Goal: Task Accomplishment & Management: Manage account settings

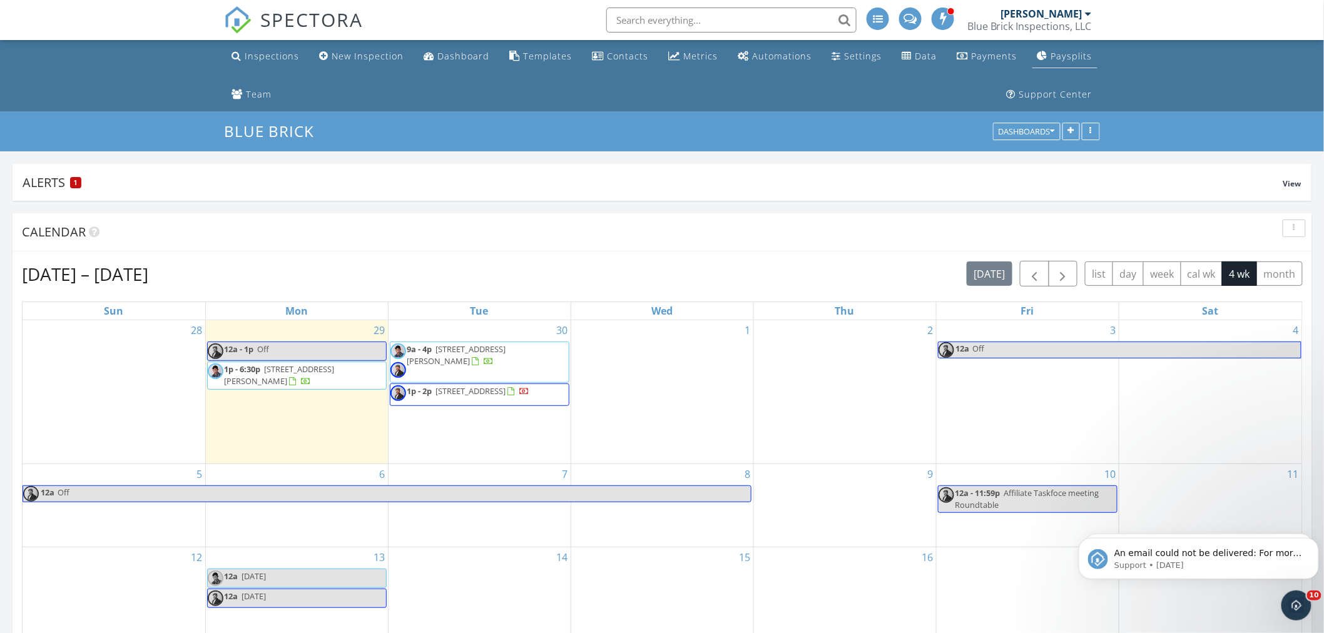
click at [1058, 54] on div "Paysplits" at bounding box center [1071, 56] width 41 height 12
click at [1034, 276] on span "button" at bounding box center [1034, 274] width 15 height 15
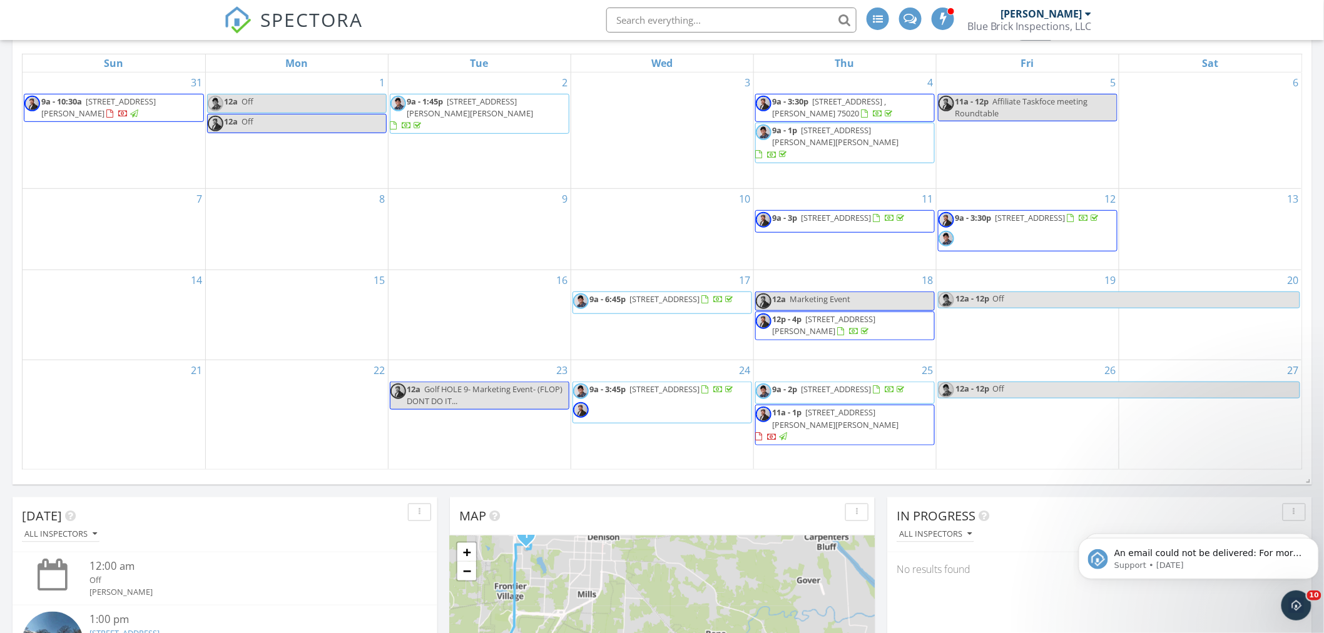
scroll to position [278, 0]
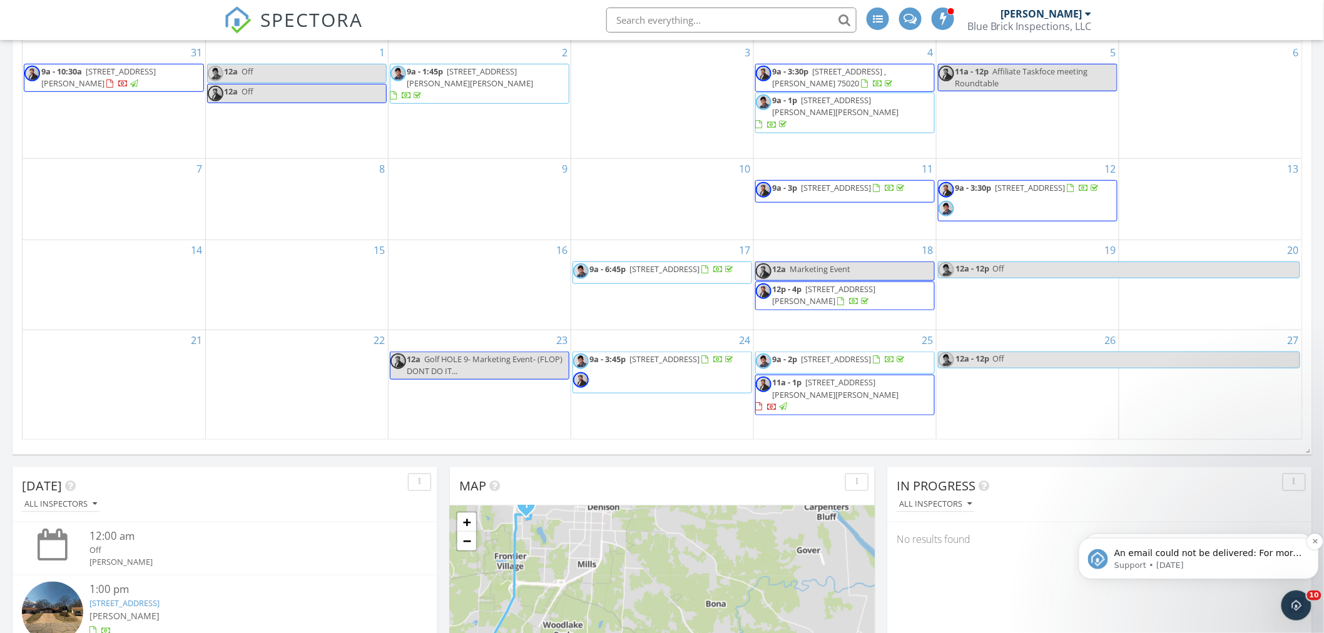
click at [1235, 550] on span "An email could not be delivered: For more information, view Why emails don't ge…" at bounding box center [1208, 565] width 188 height 35
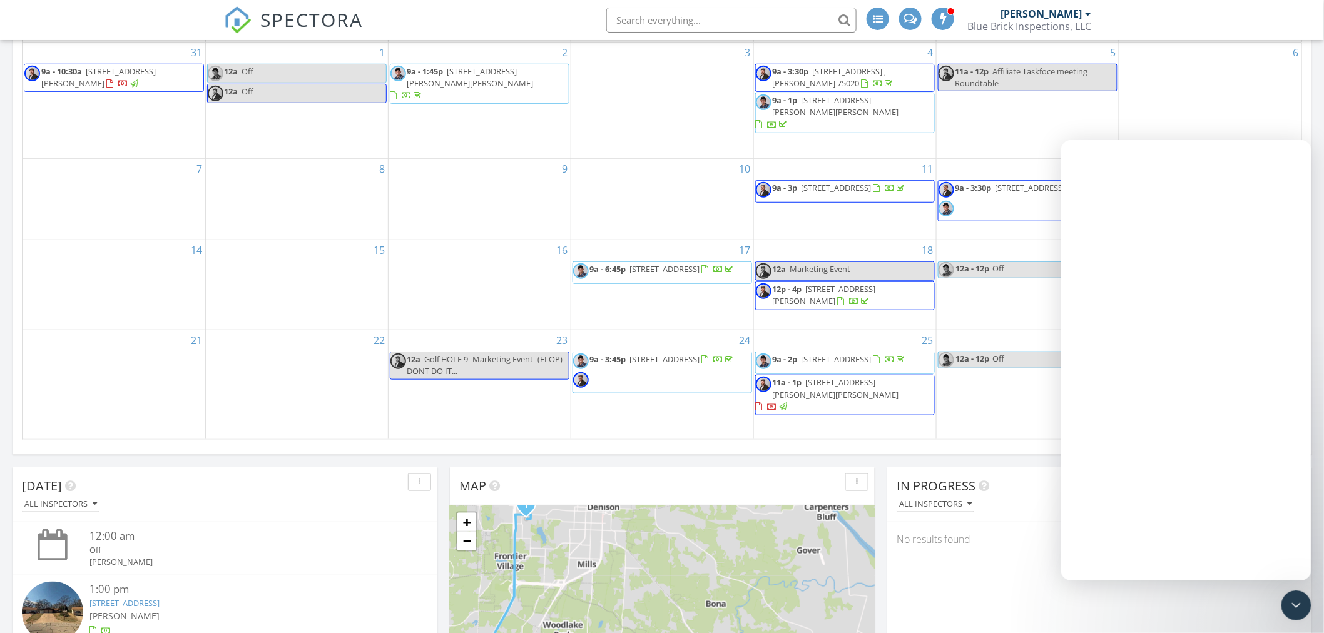
scroll to position [0, 0]
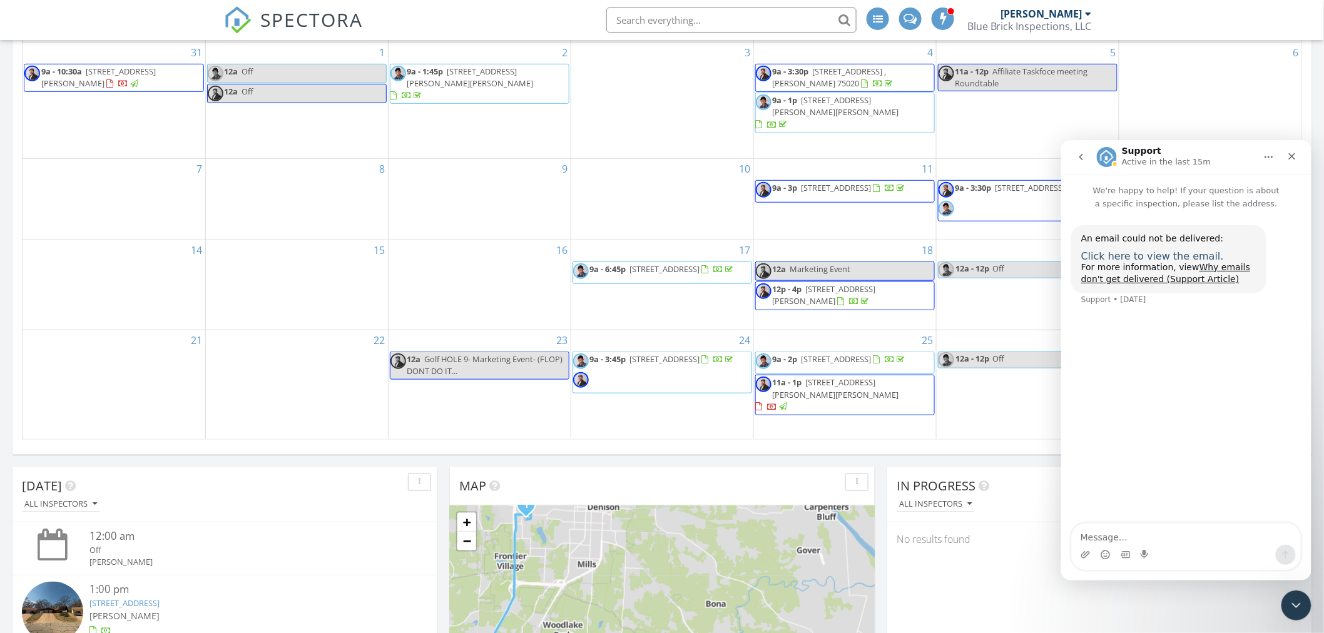
click at [1140, 258] on span "Click here to view the email." at bounding box center [1152, 256] width 143 height 12
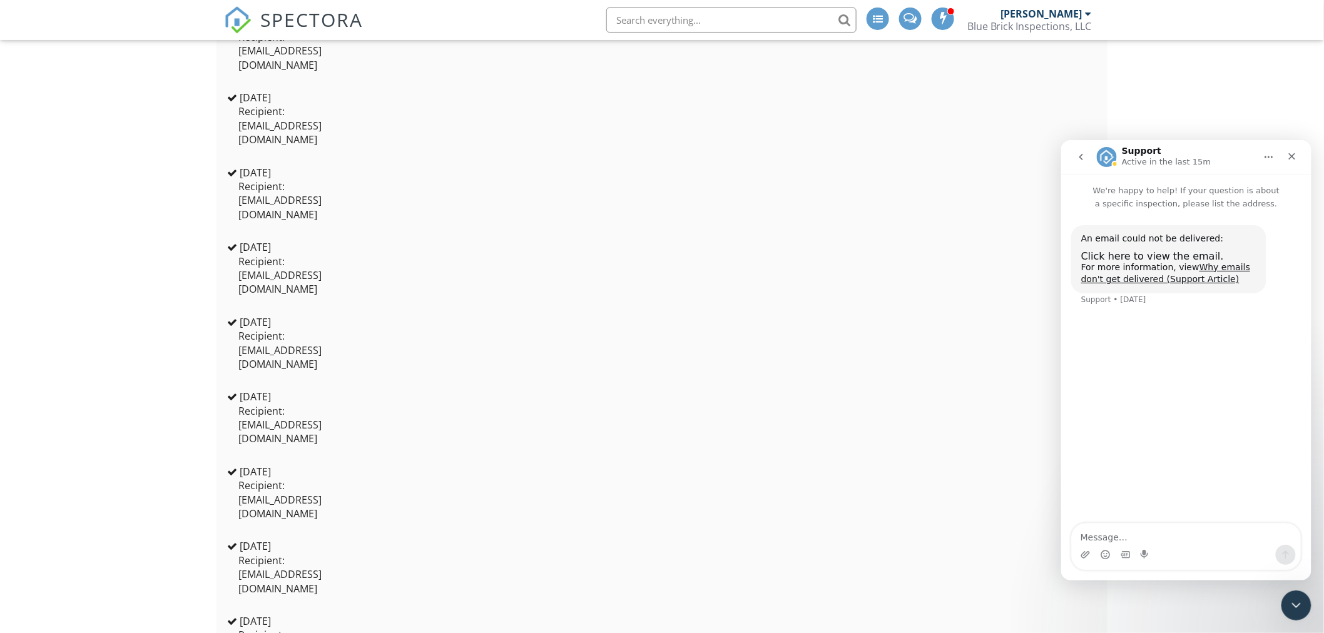
scroll to position [973, 0]
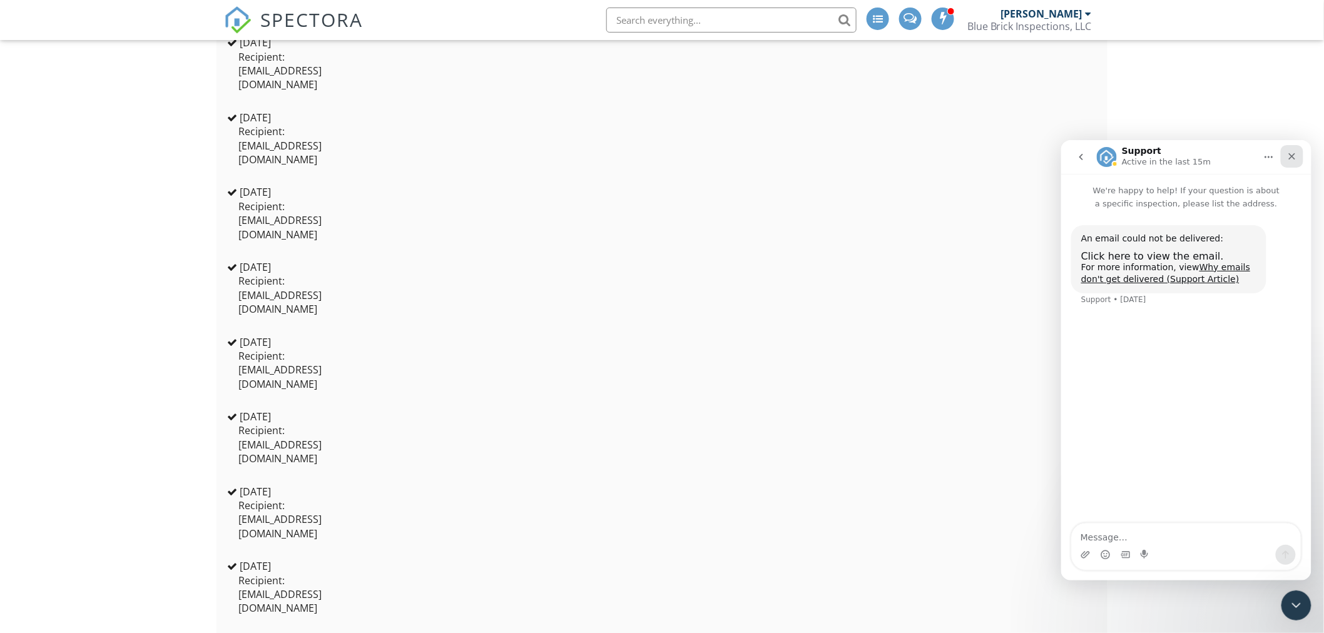
click at [1290, 156] on icon "Close" at bounding box center [1291, 156] width 7 height 7
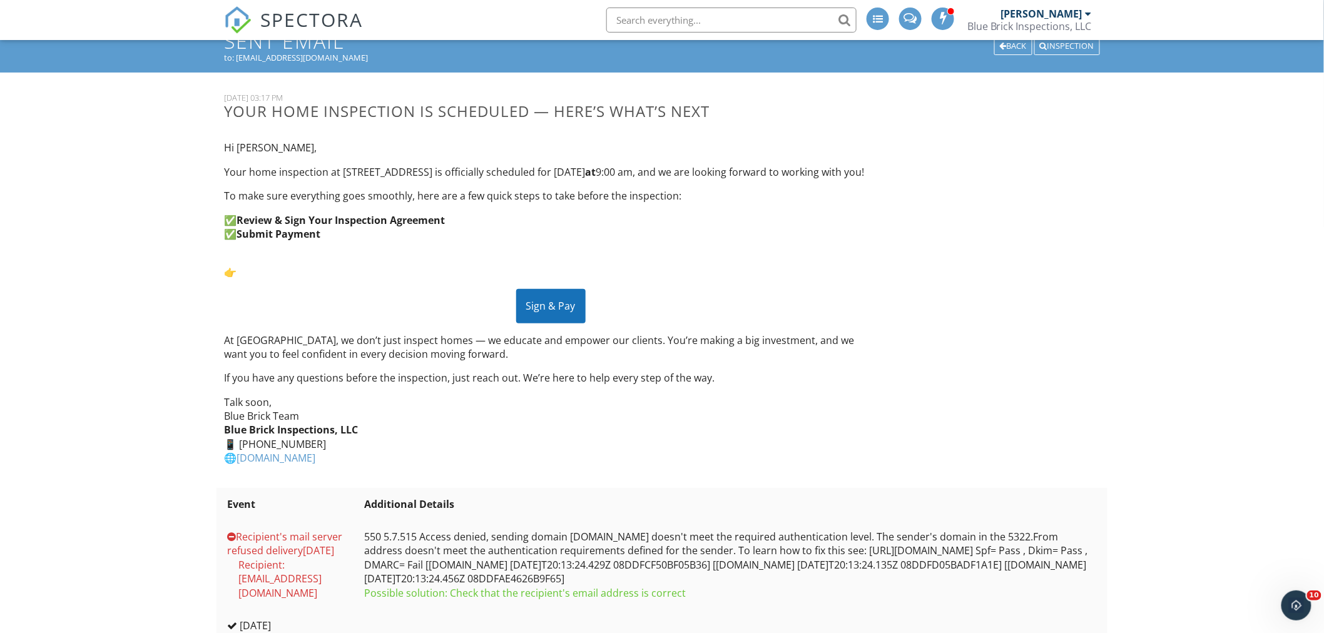
scroll to position [0, 0]
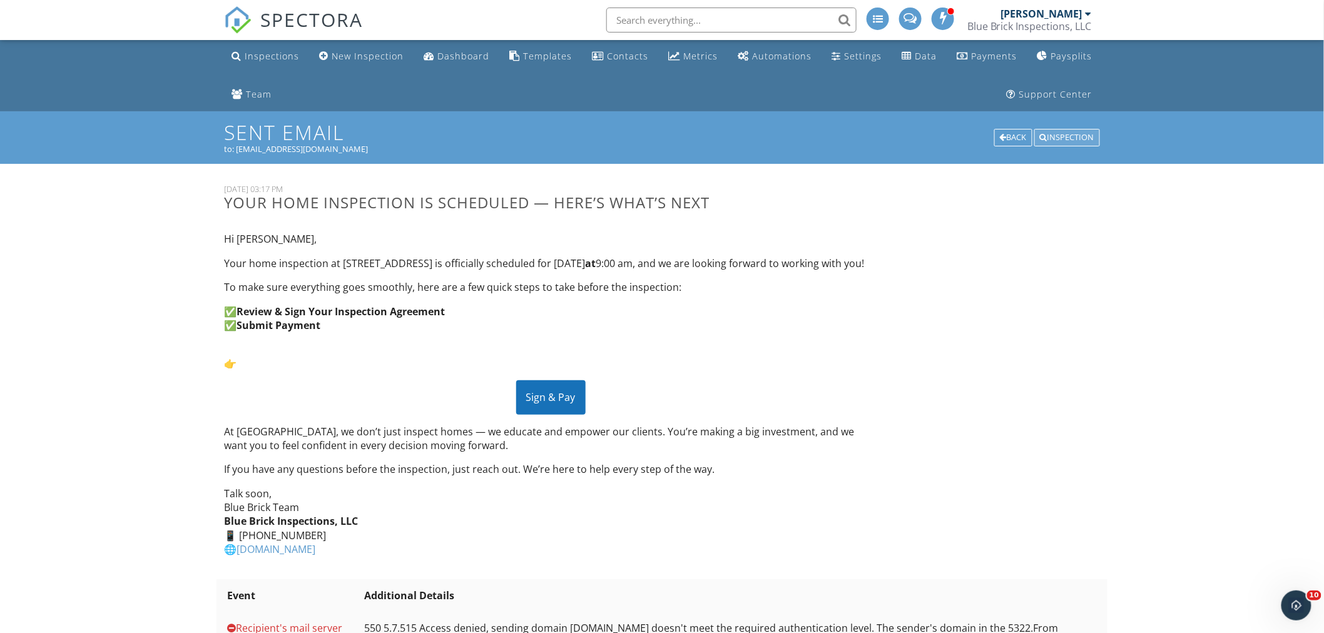
click at [1054, 135] on div "Inspection" at bounding box center [1067, 138] width 66 height 18
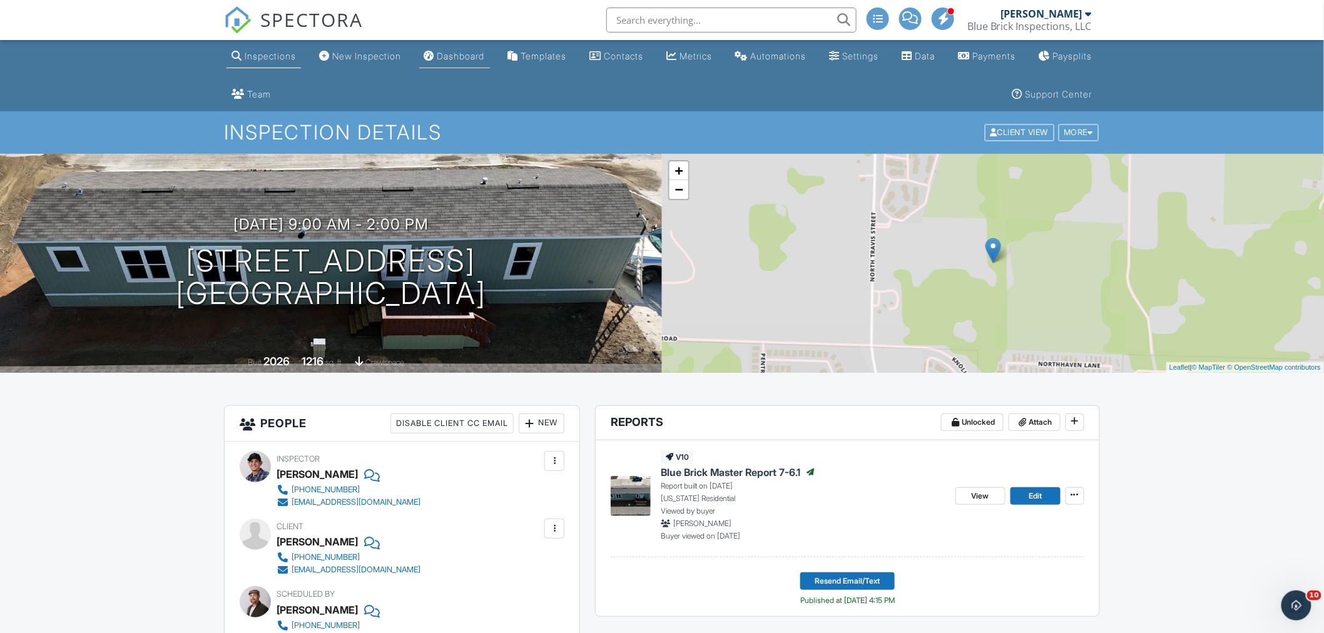
click at [484, 57] on div "Dashboard" at bounding box center [461, 56] width 48 height 11
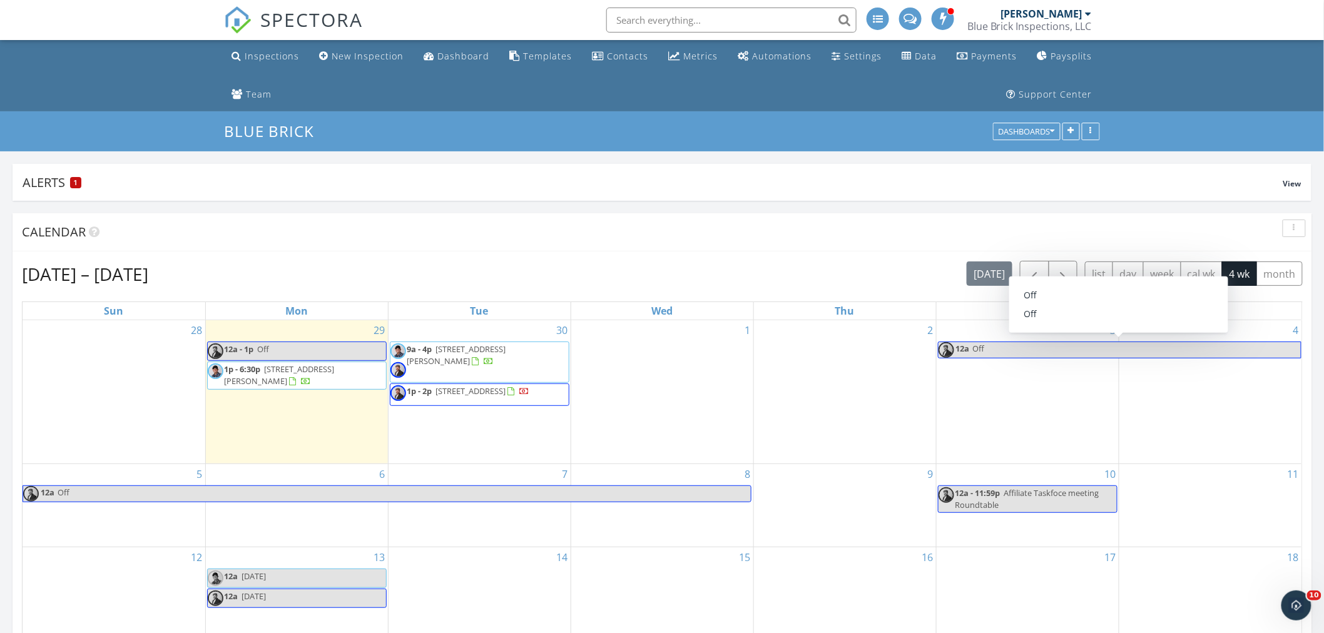
click at [999, 354] on span "Off" at bounding box center [1136, 350] width 329 height 16
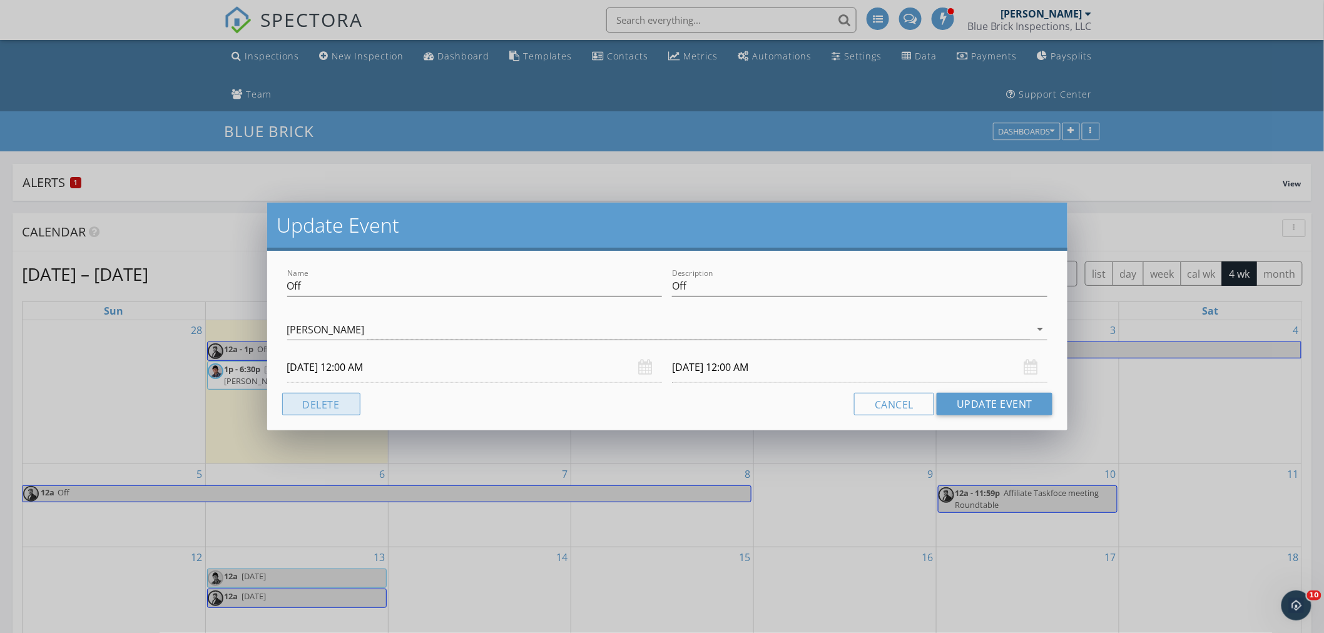
click at [315, 403] on button "Delete" at bounding box center [321, 404] width 78 height 23
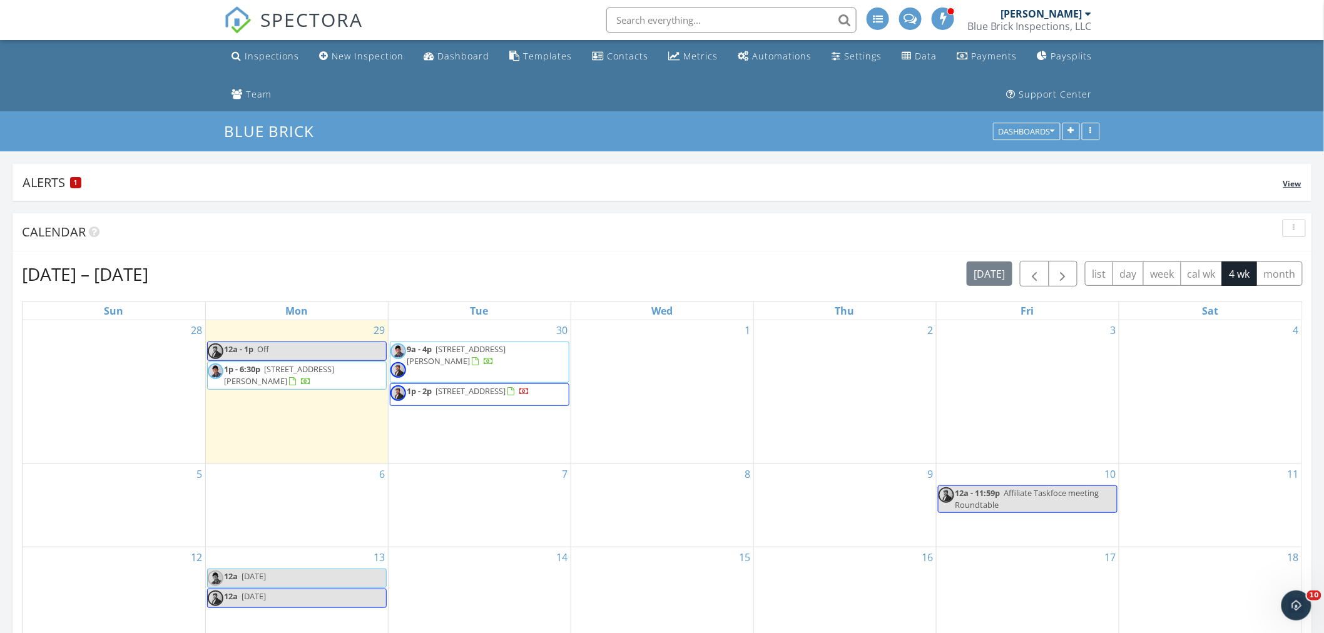
click at [52, 190] on div "Alerts 1" at bounding box center [653, 182] width 1261 height 17
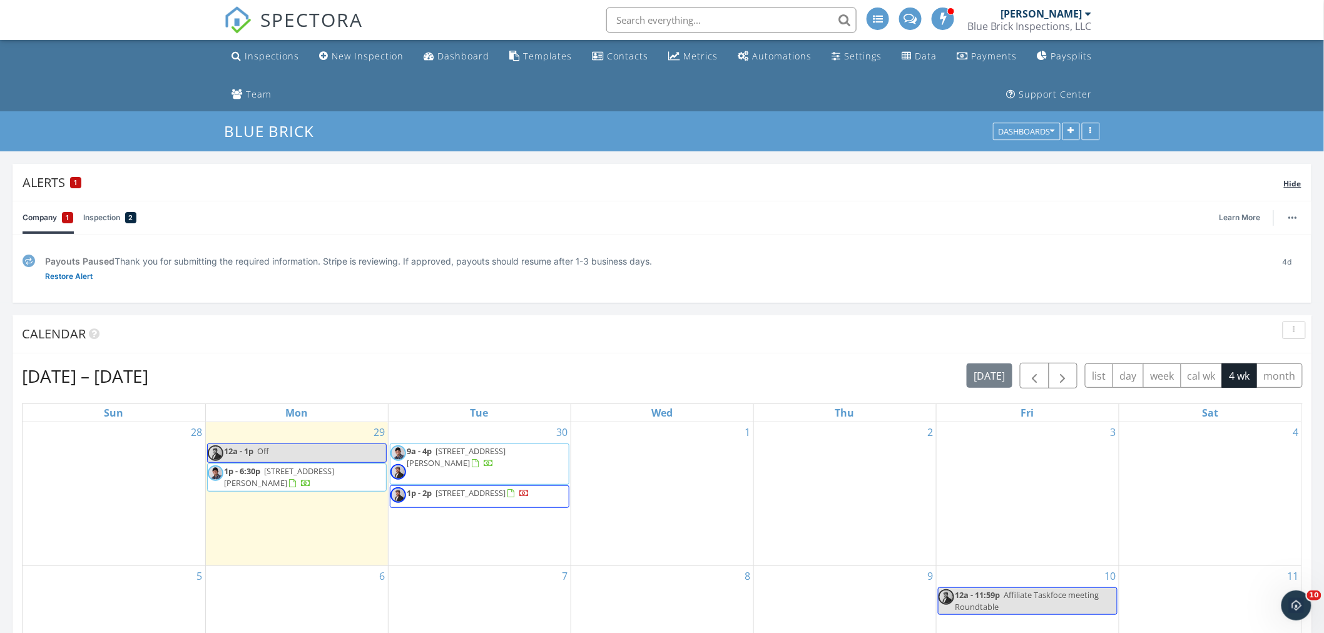
click at [53, 185] on div "Alerts 1" at bounding box center [653, 182] width 1261 height 17
